Goal: Entertainment & Leisure: Consume media (video, audio)

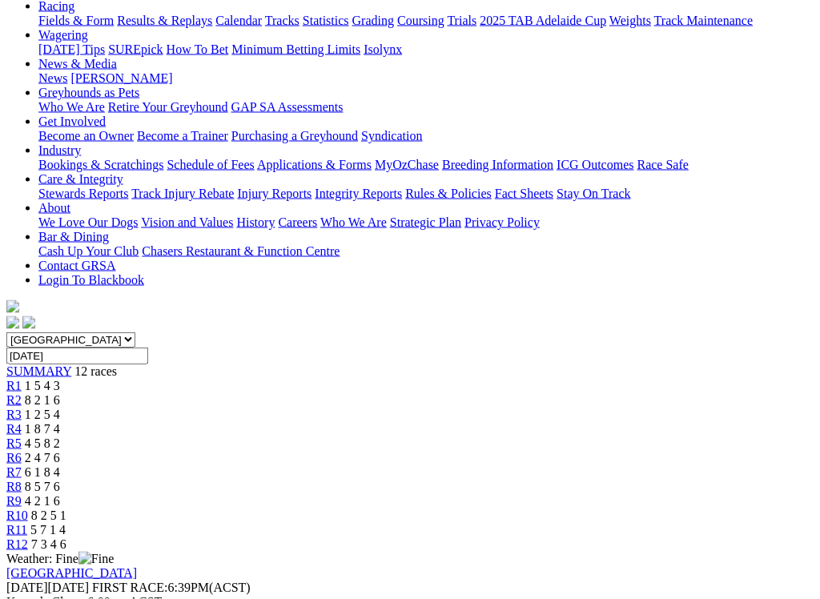
scroll to position [192, 0]
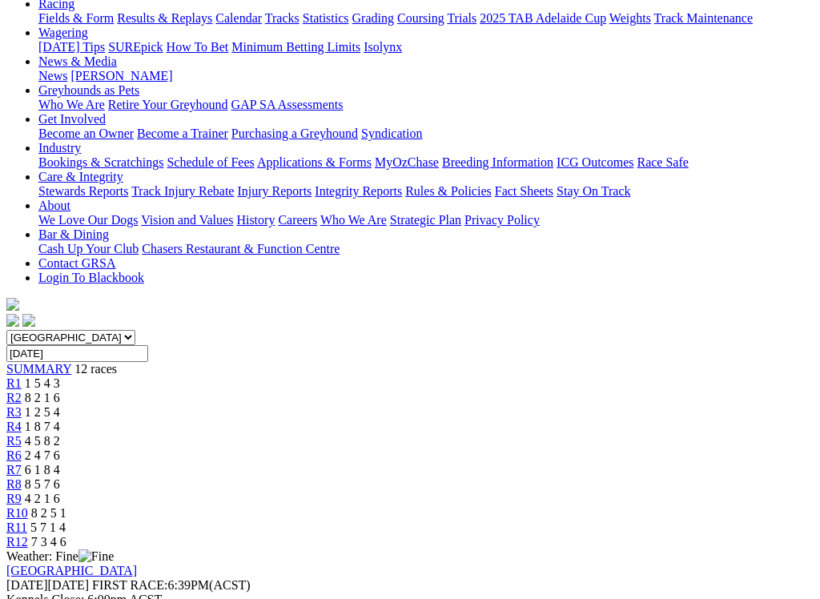
click at [27, 520] on link "R11" at bounding box center [16, 527] width 21 height 14
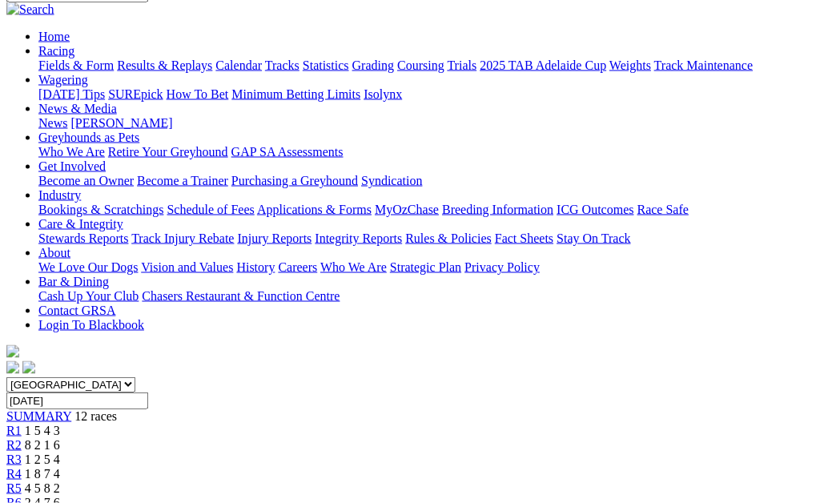
scroll to position [135, 0]
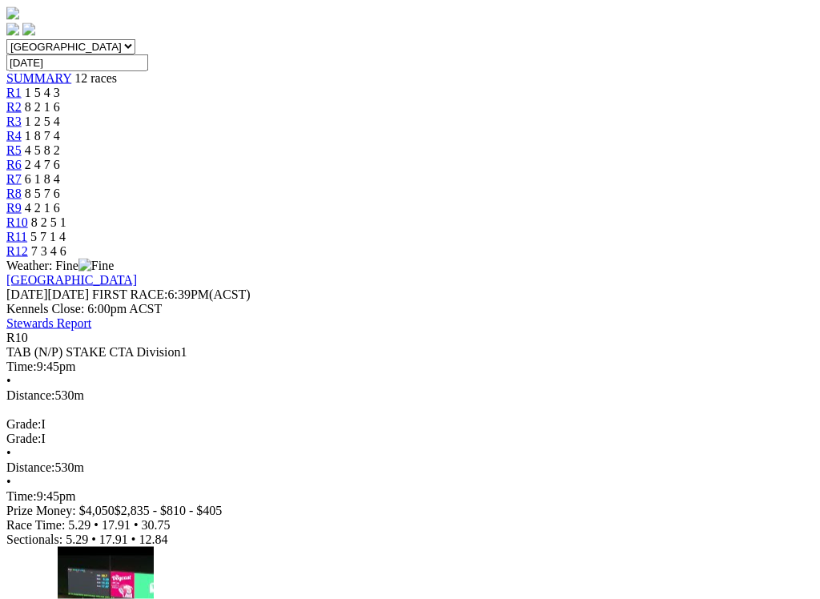
scroll to position [483, 0]
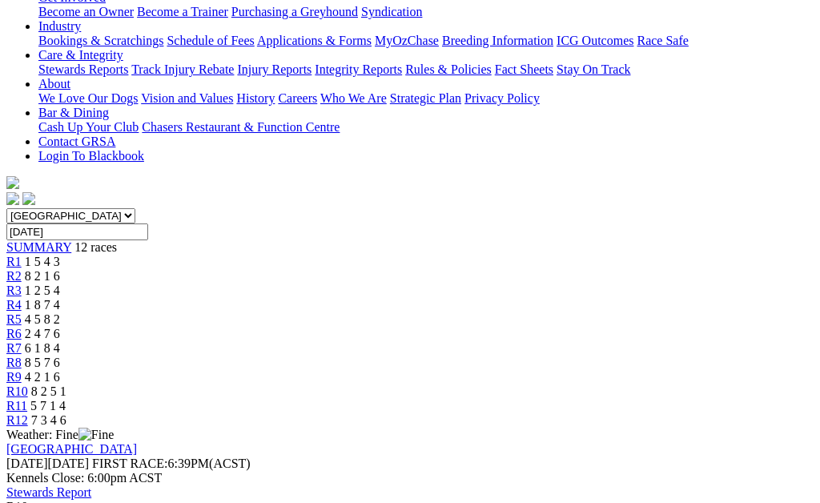
scroll to position [286, 0]
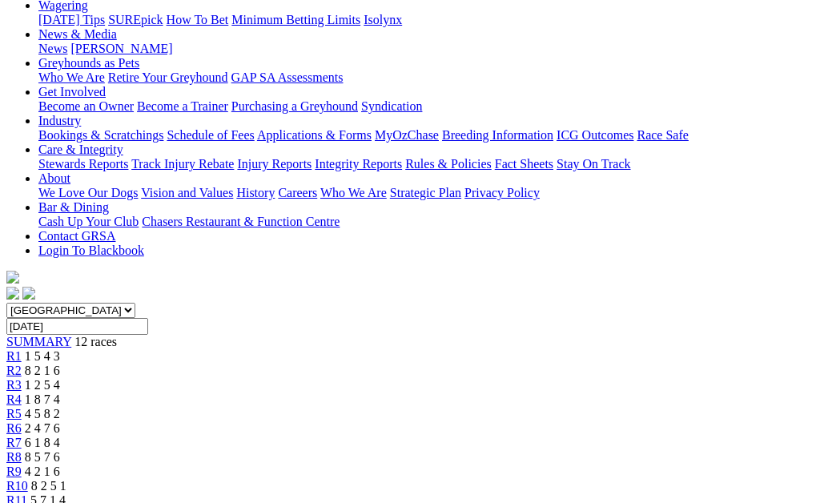
scroll to position [154, 0]
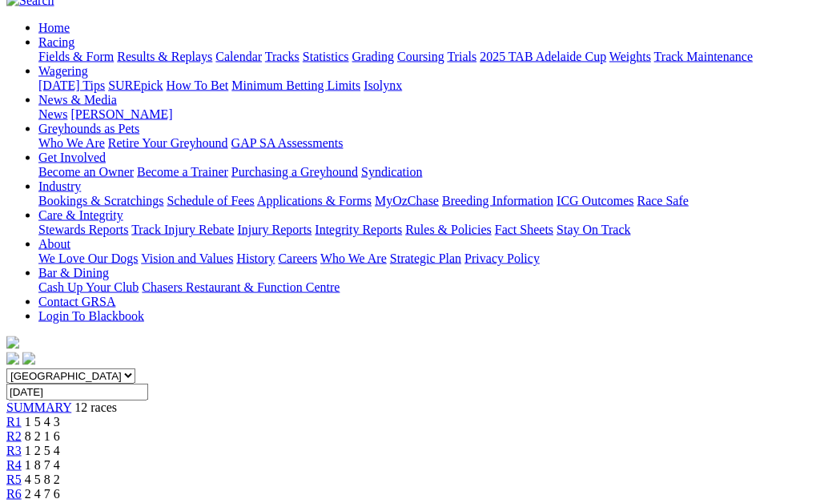
click at [22, 443] on span "R3" at bounding box center [13, 450] width 15 height 14
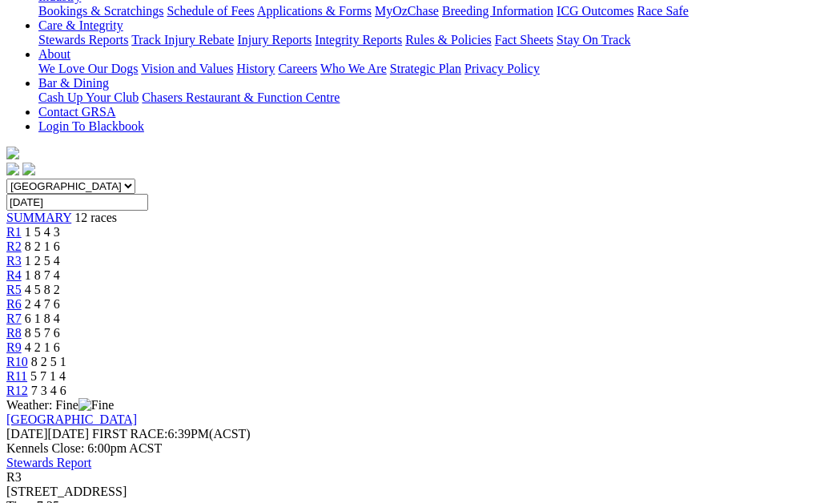
scroll to position [75, 0]
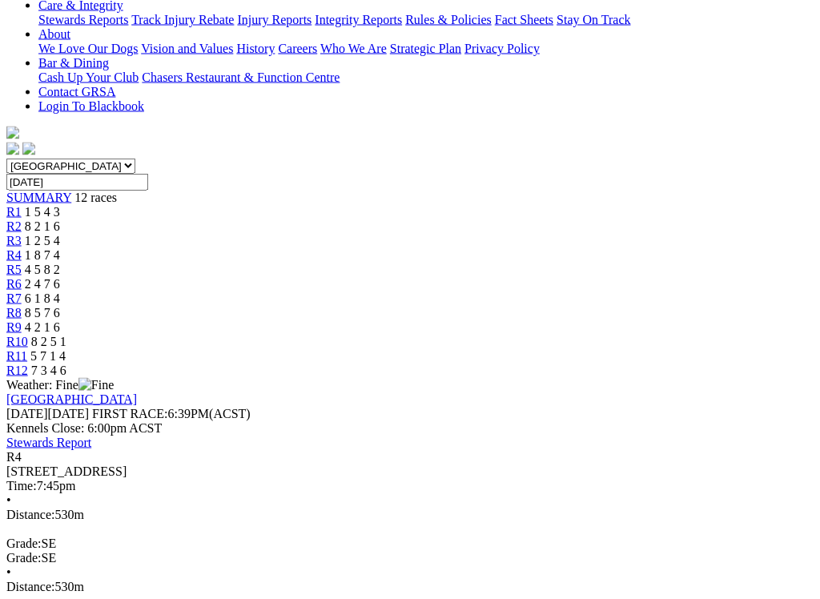
scroll to position [364, 0]
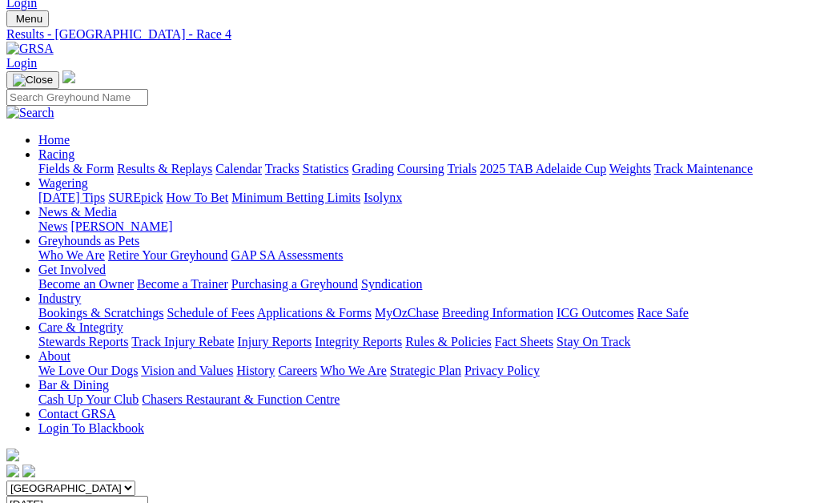
scroll to position [41, 0]
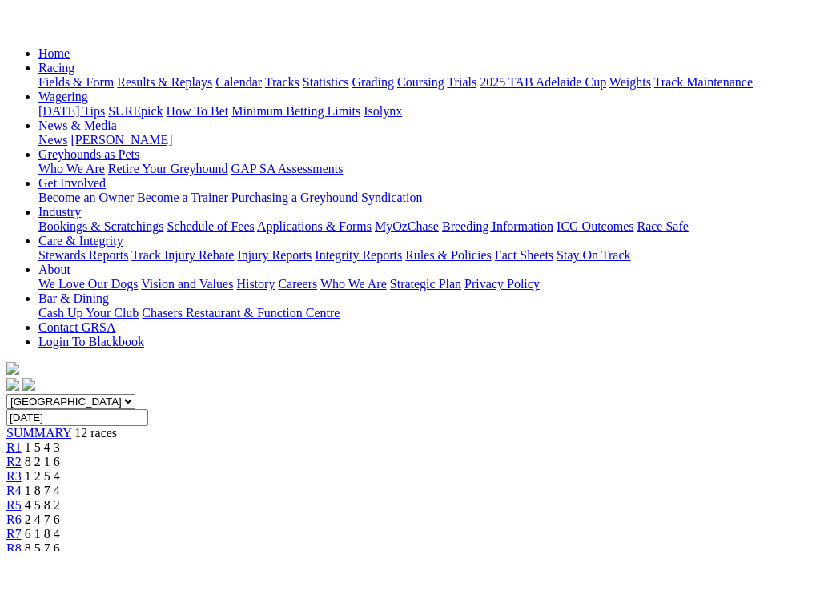
scroll to position [177, 0]
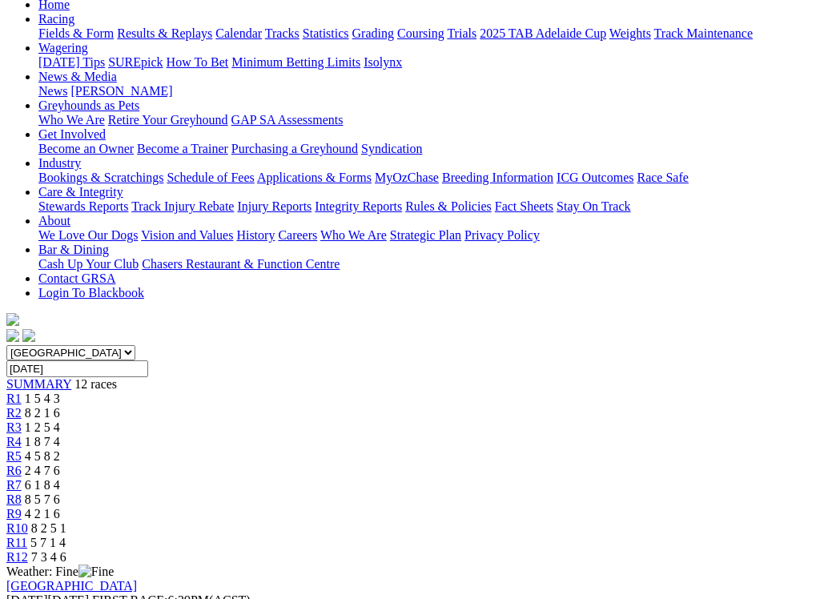
click at [22, 463] on link "R6" at bounding box center [13, 470] width 15 height 14
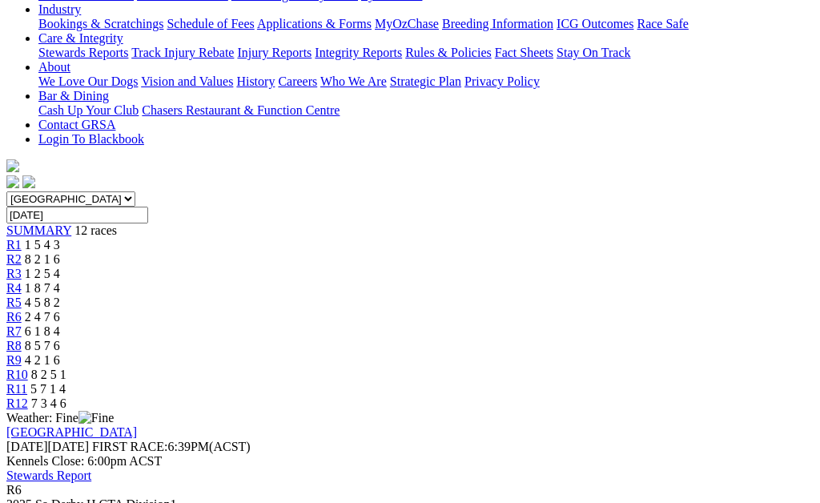
scroll to position [330, 0]
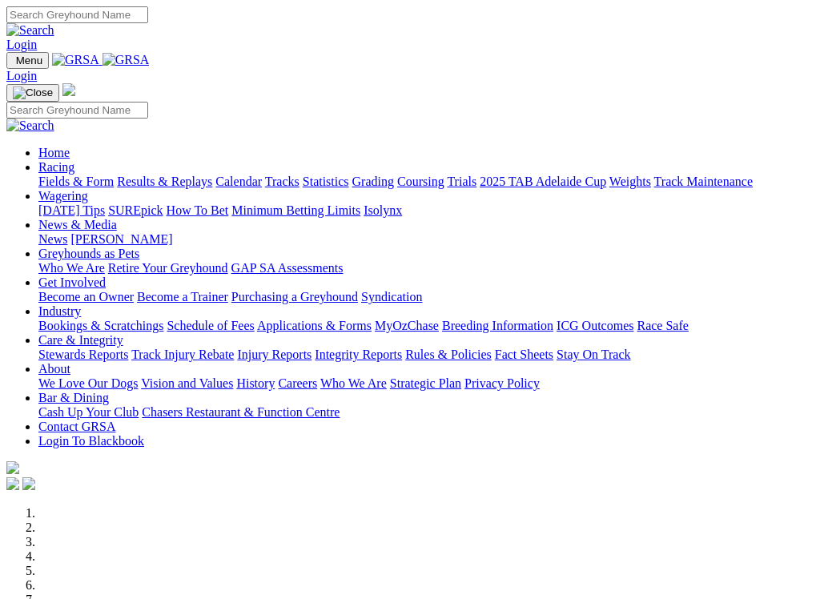
scroll to position [1384, 0]
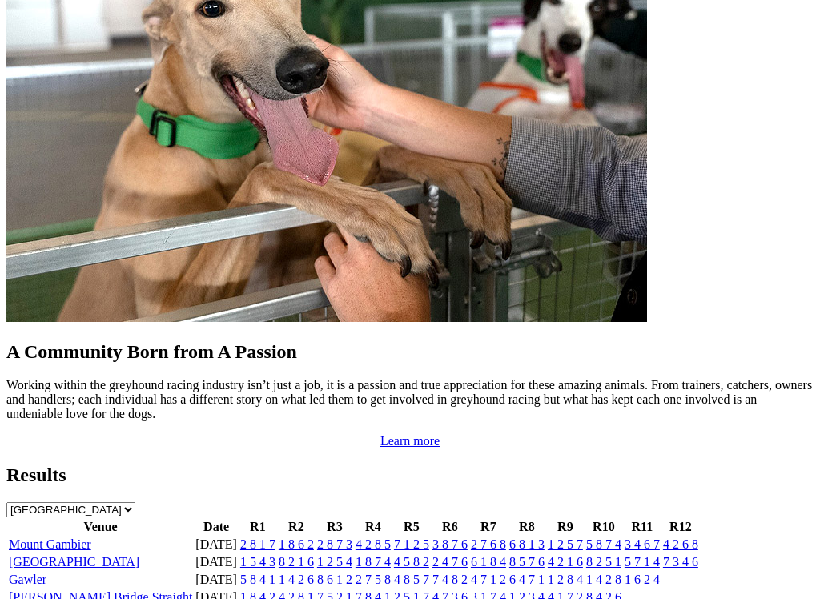
click at [471, 555] on link "6 1 8 4" at bounding box center [488, 562] width 35 height 14
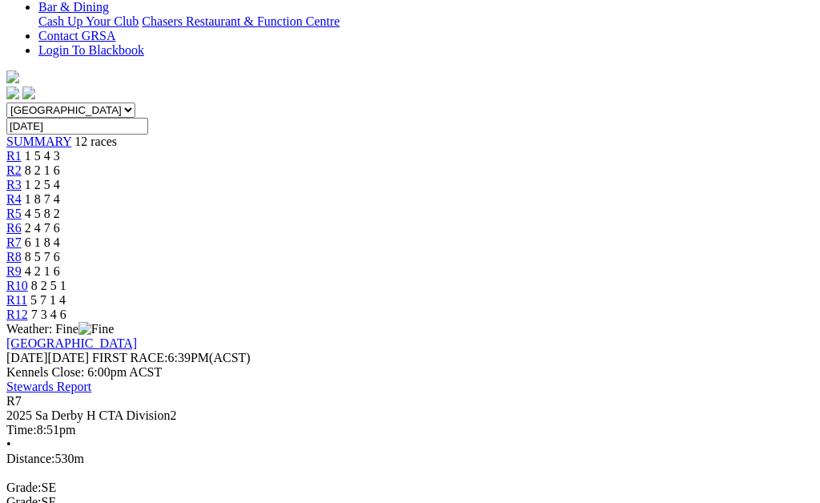
scroll to position [405, 0]
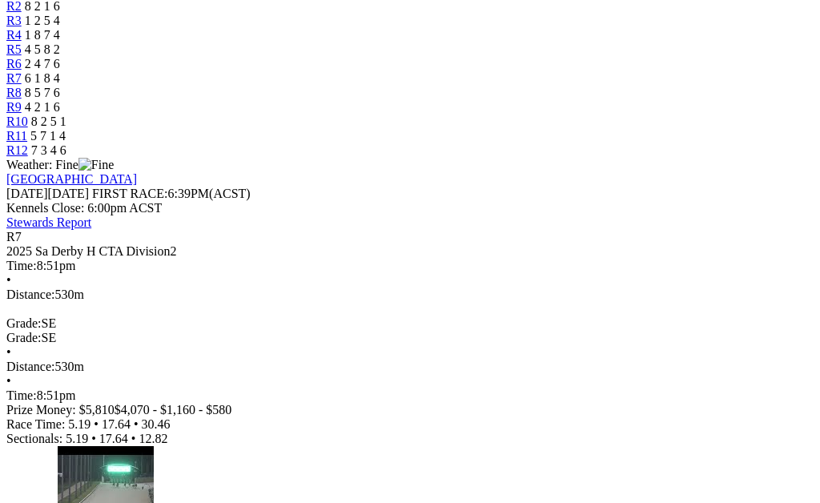
scroll to position [523, 0]
